Goal: Information Seeking & Learning: Learn about a topic

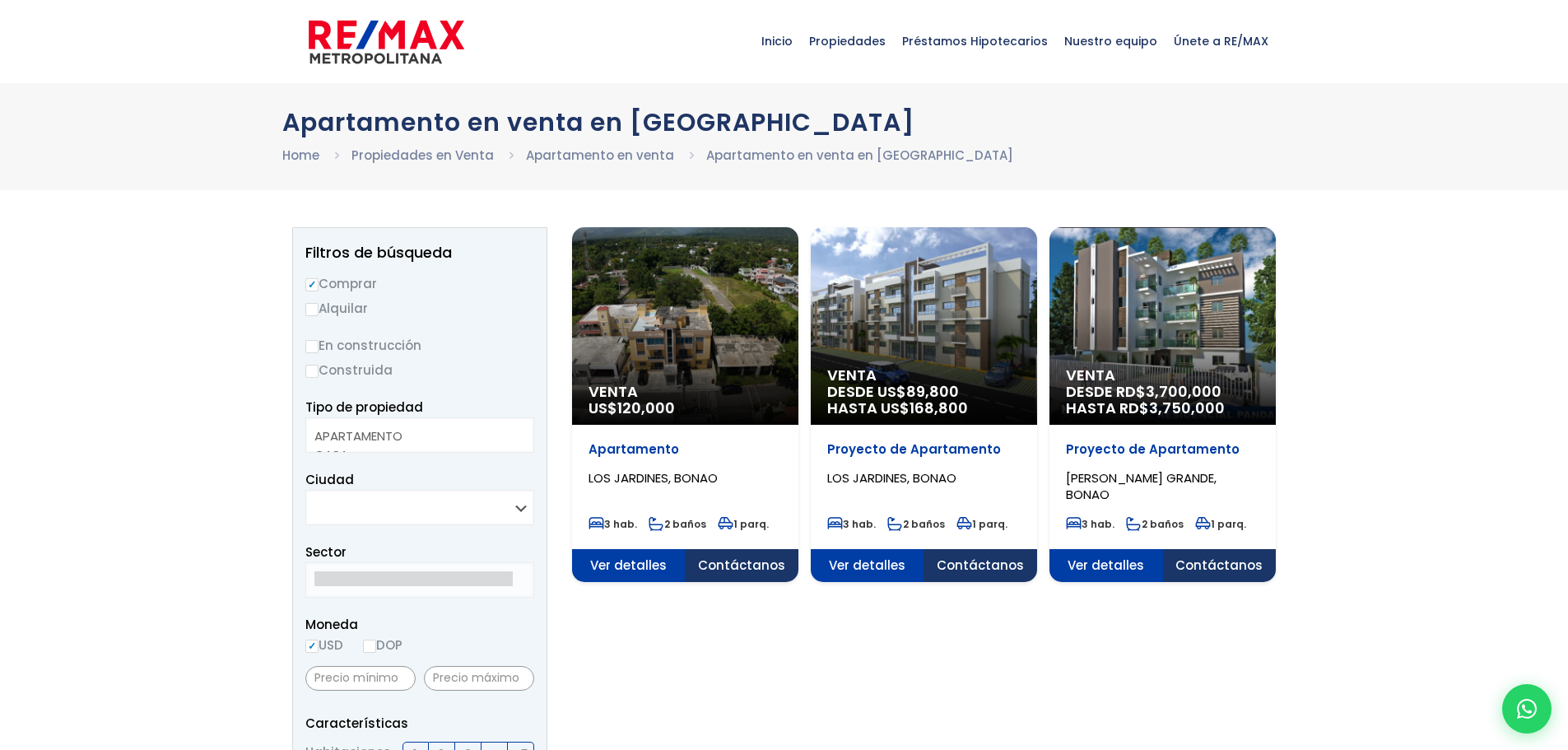
select select
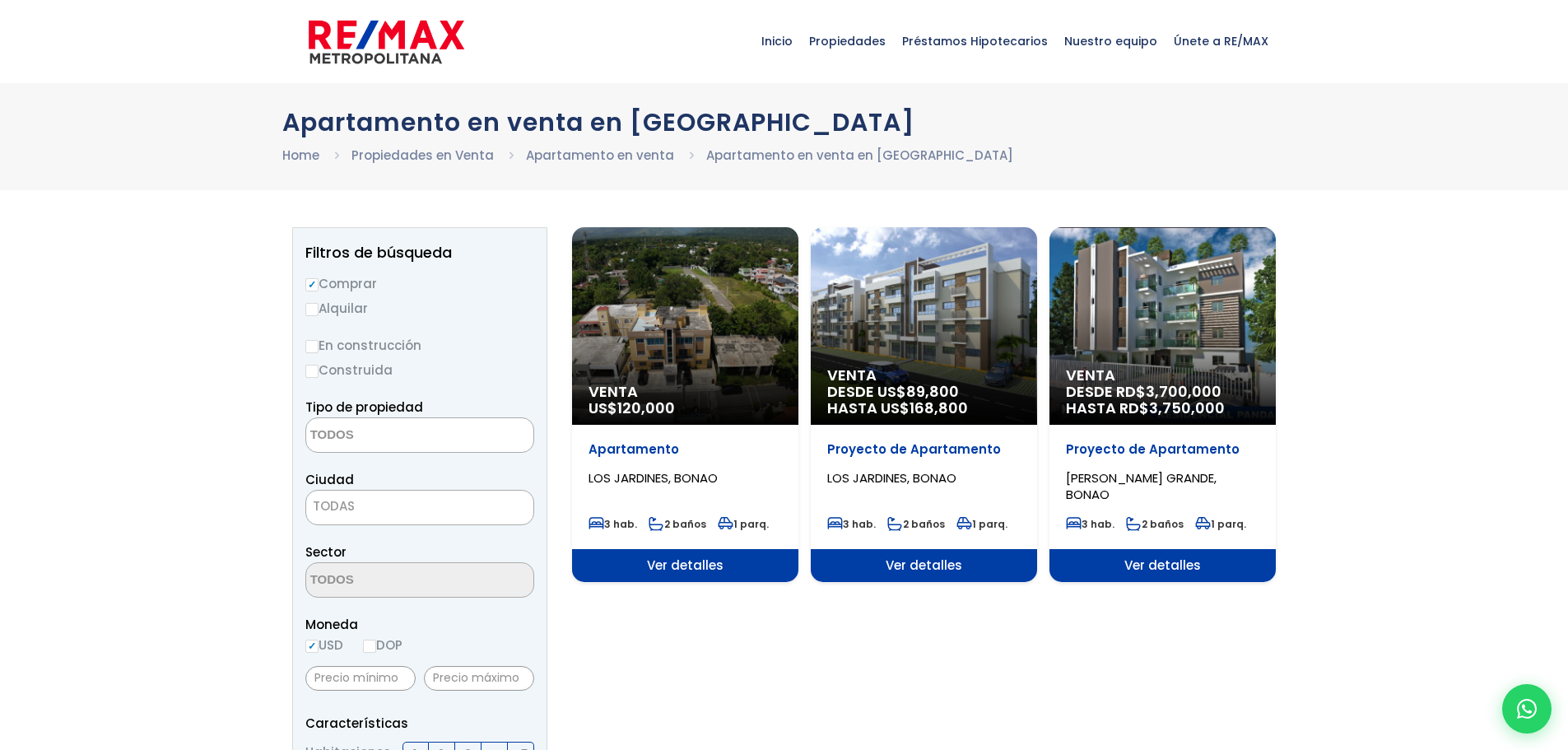
scroll to position [82, 0]
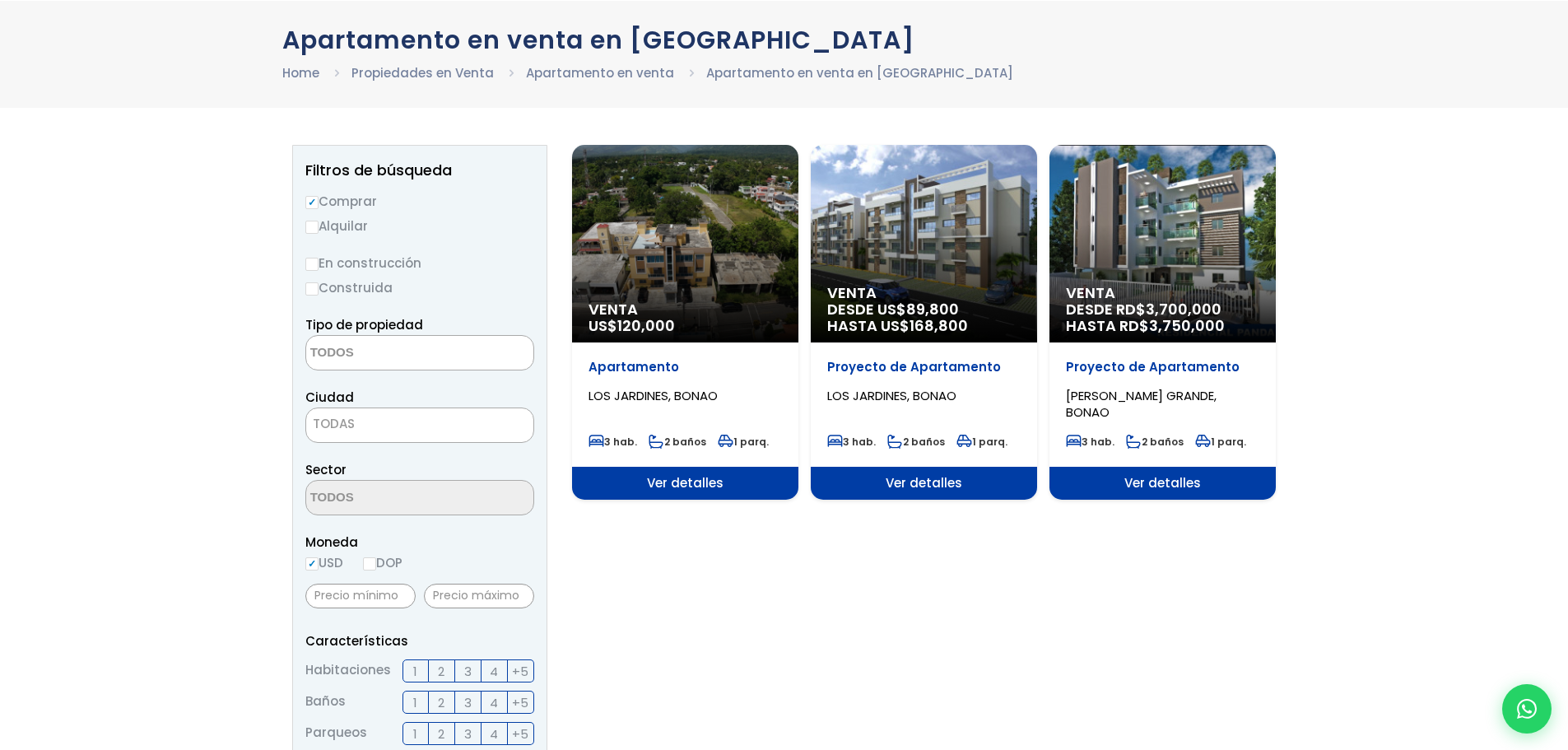
click at [902, 290] on span "Venta" at bounding box center [924, 292] width 194 height 17
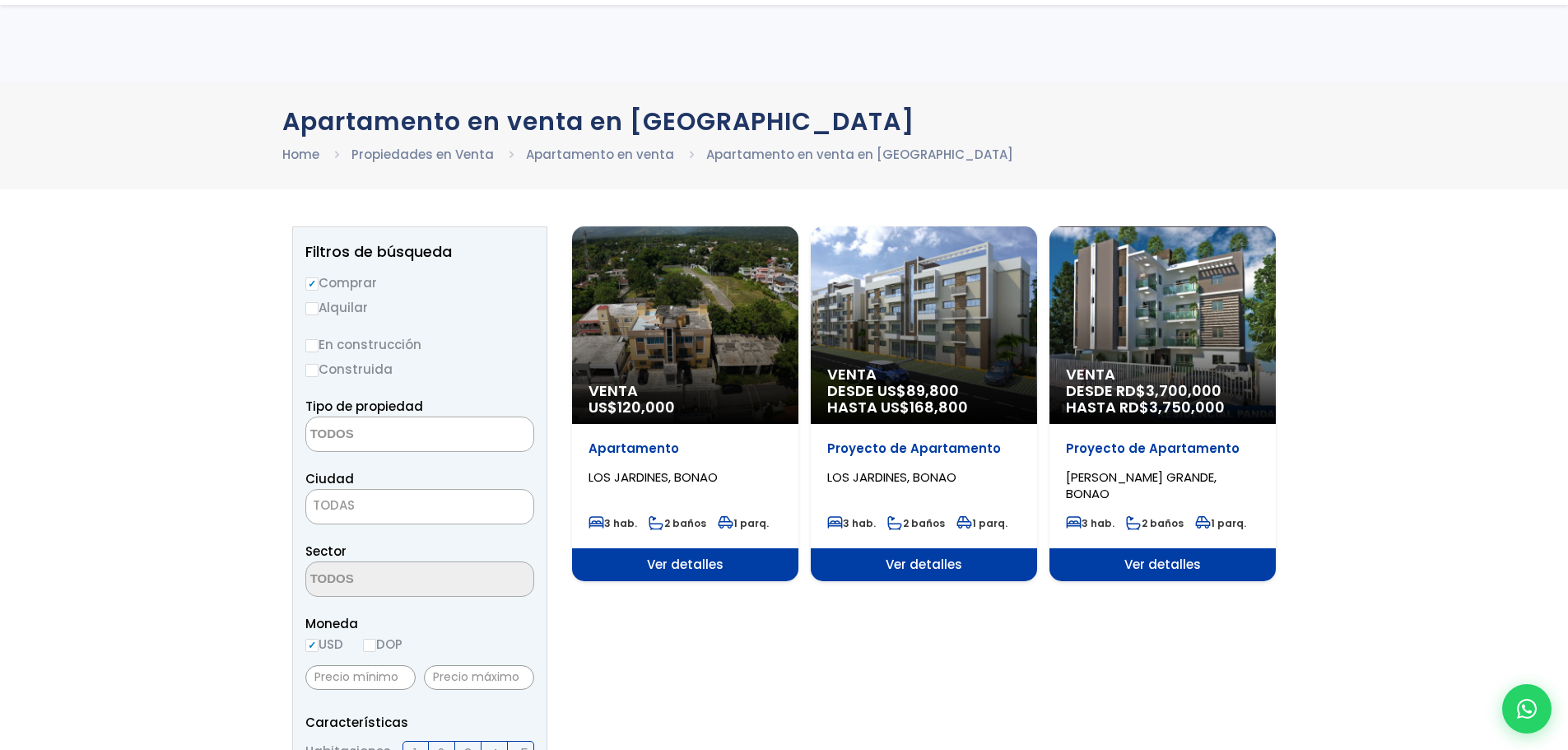
select select
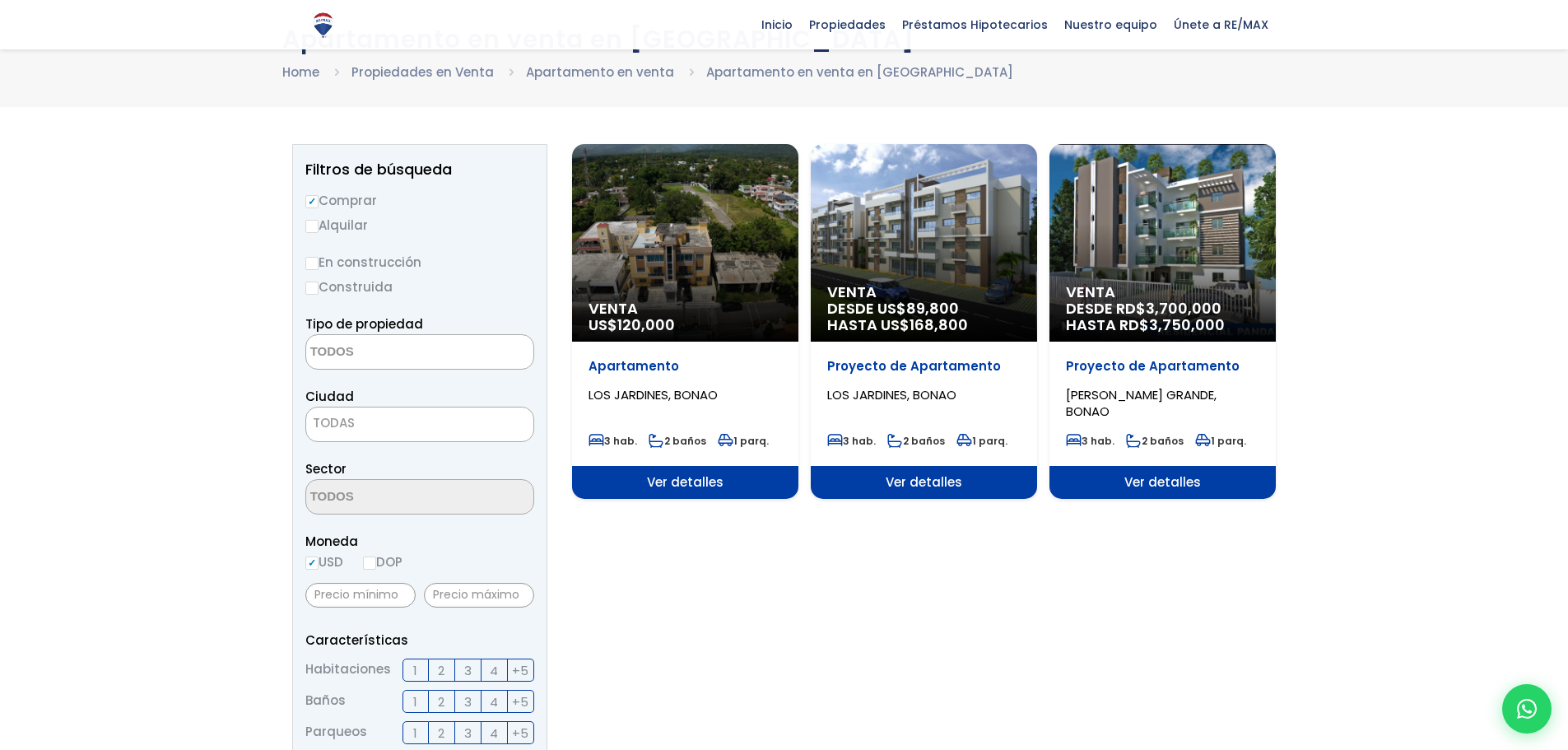
click at [847, 279] on div "Venta DESDE US$ 89,800 HASTA US$ 168,800" at bounding box center [923, 243] width 226 height 198
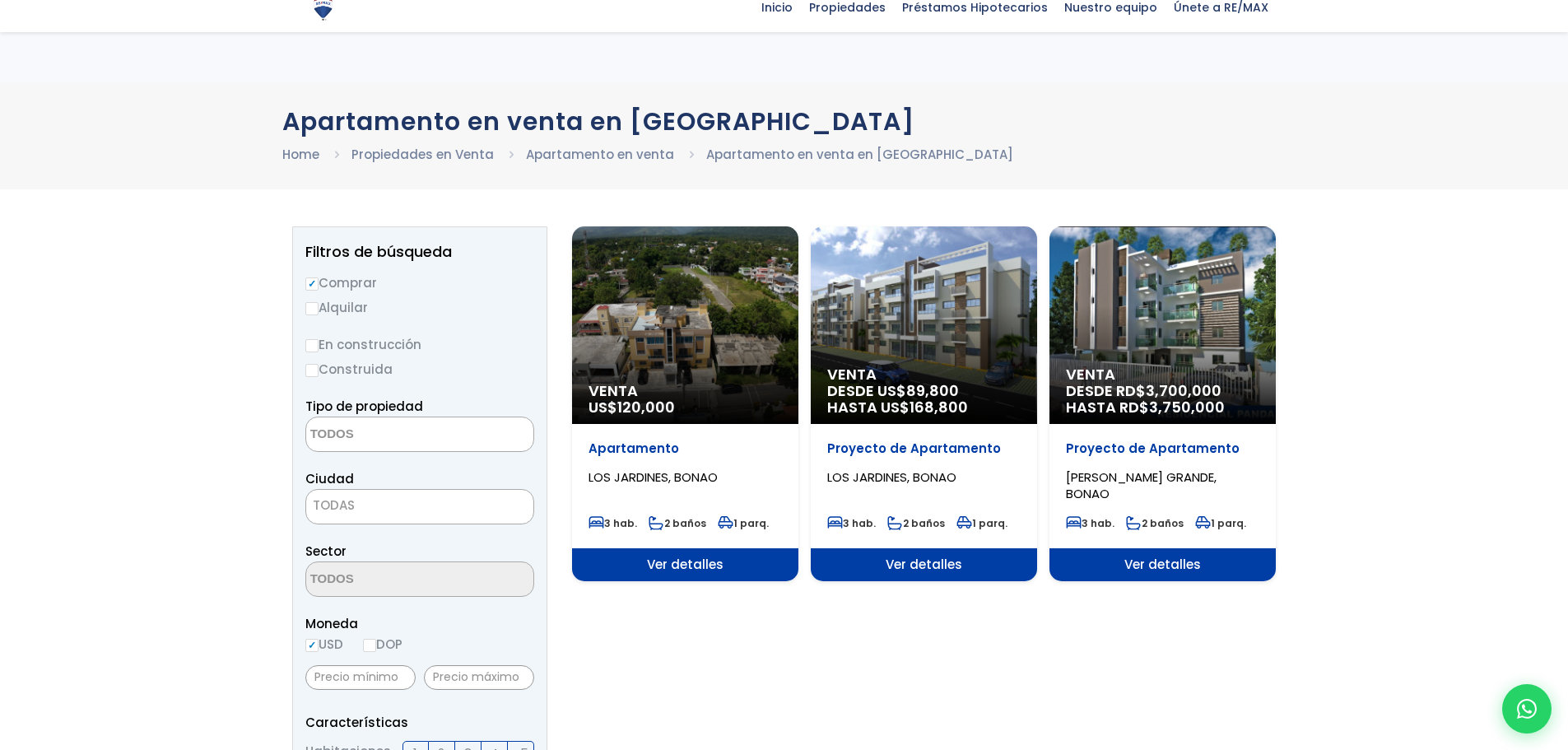
select select
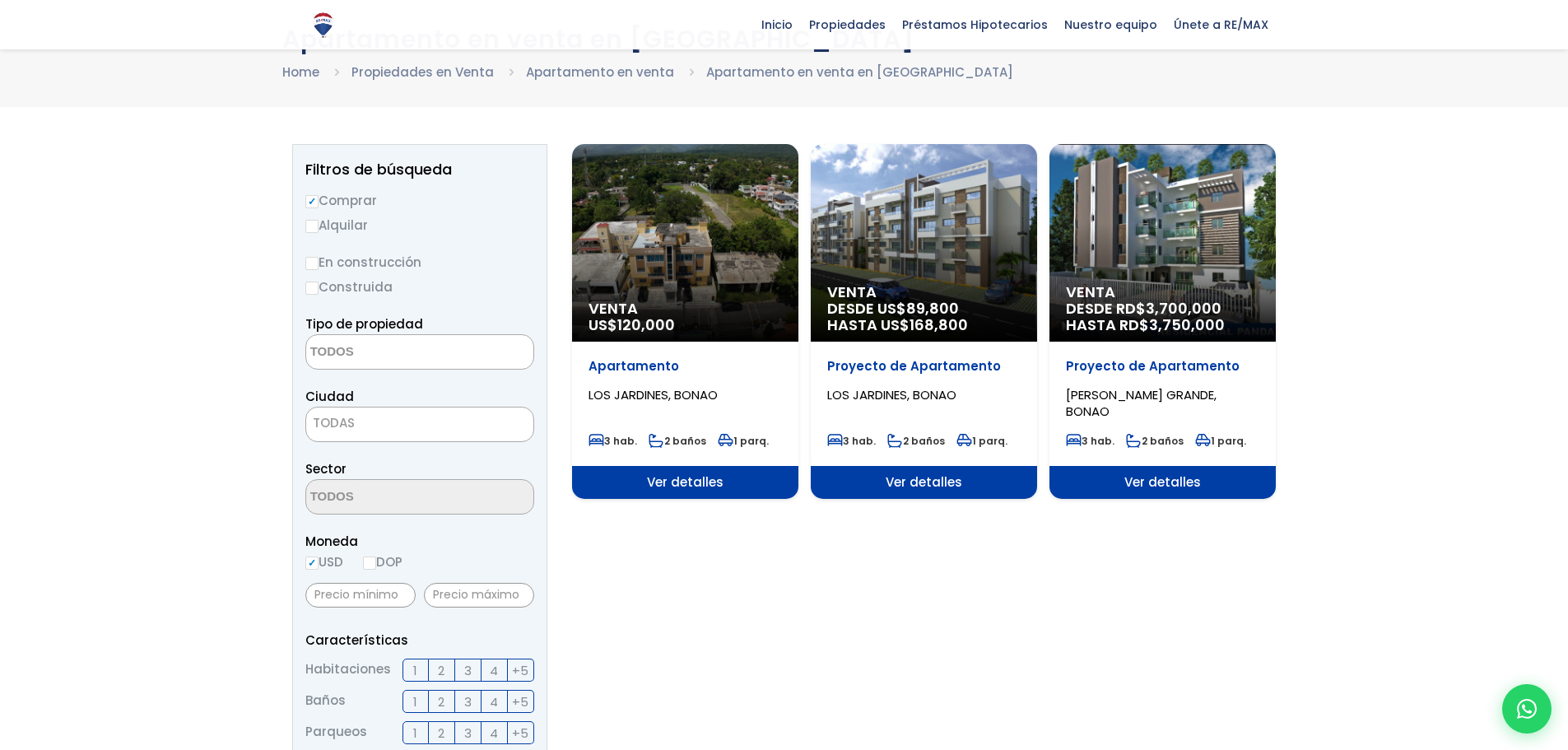
click at [1085, 263] on div "Venta DESDE RD$ 3,700,000 HASTA RD$ 3,750,000" at bounding box center [1163, 243] width 226 height 198
